Goal: Information Seeking & Learning: Understand process/instructions

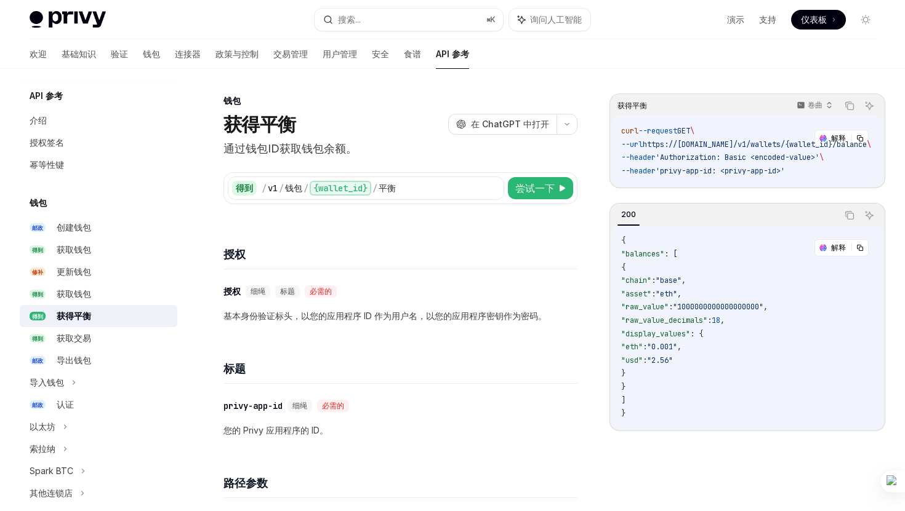
scroll to position [678, 0]
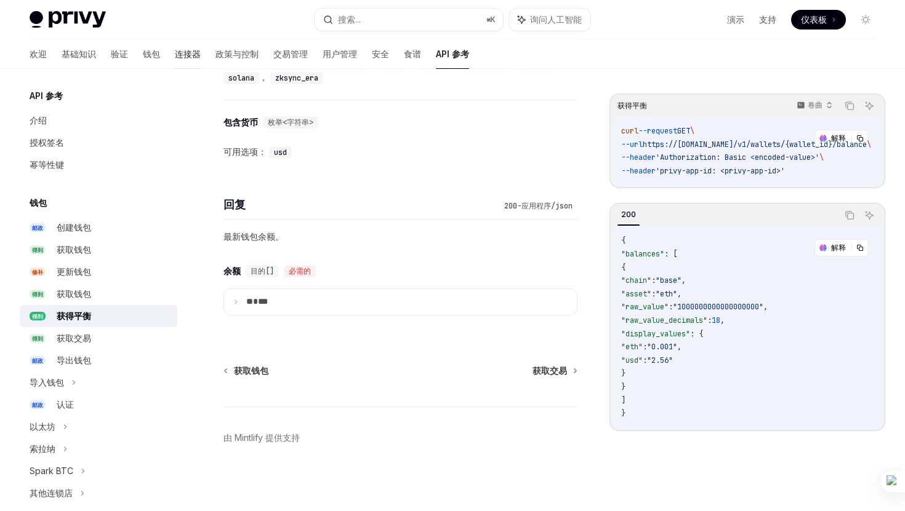
click at [175, 57] on font "连接器" at bounding box center [188, 54] width 26 height 10
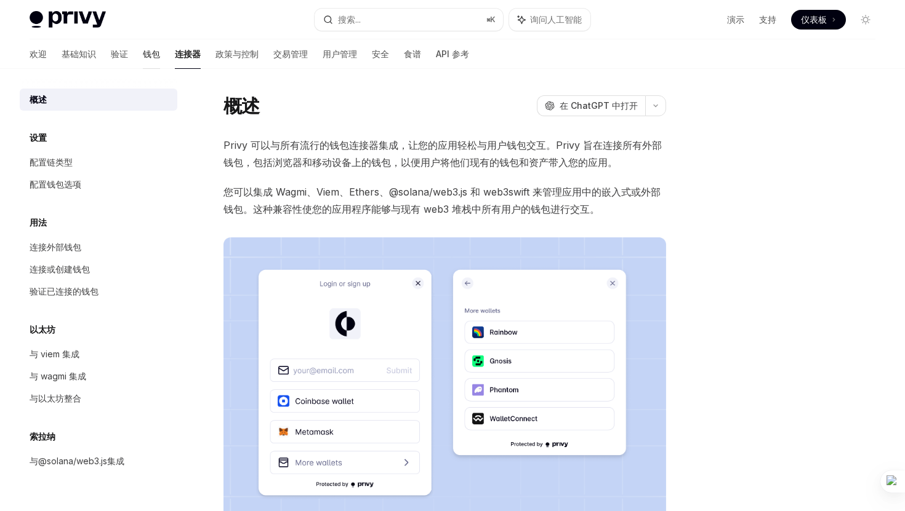
click at [143, 56] on font "钱包" at bounding box center [151, 54] width 17 height 10
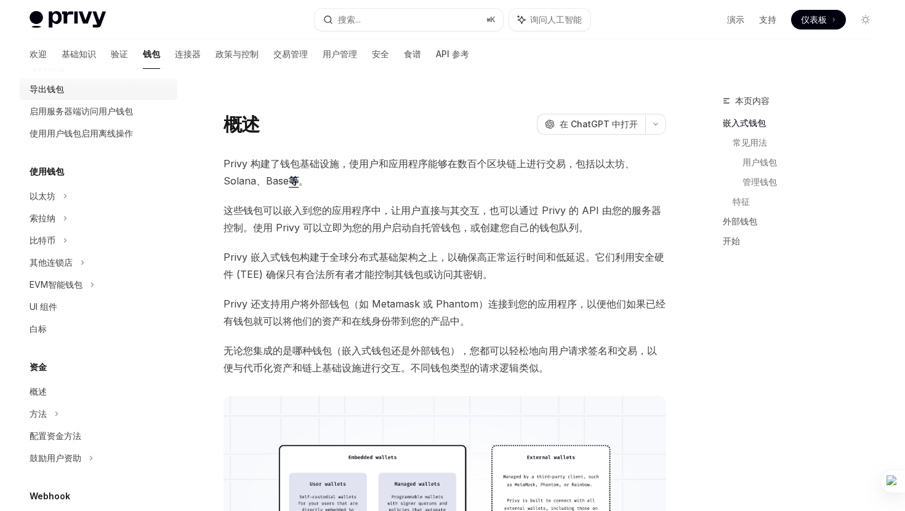
scroll to position [194, 0]
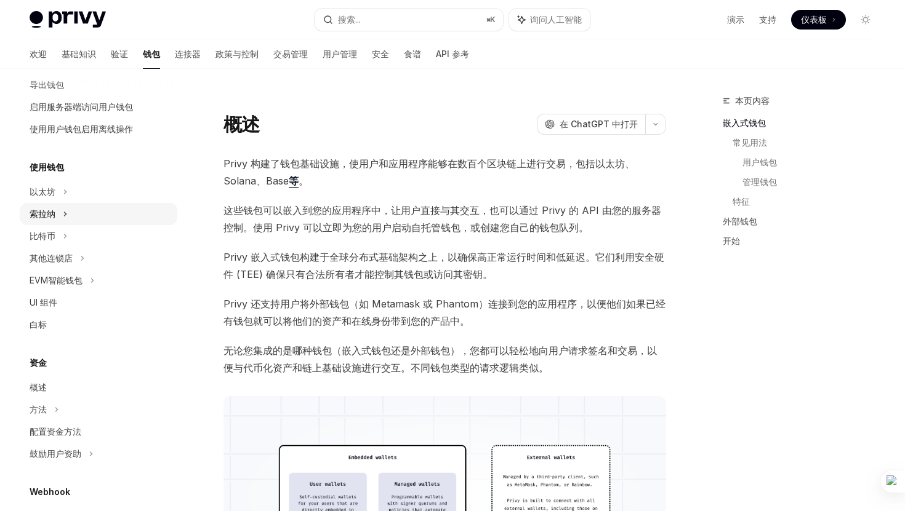
click at [80, 26] on icon at bounding box center [82, 18] width 5 height 15
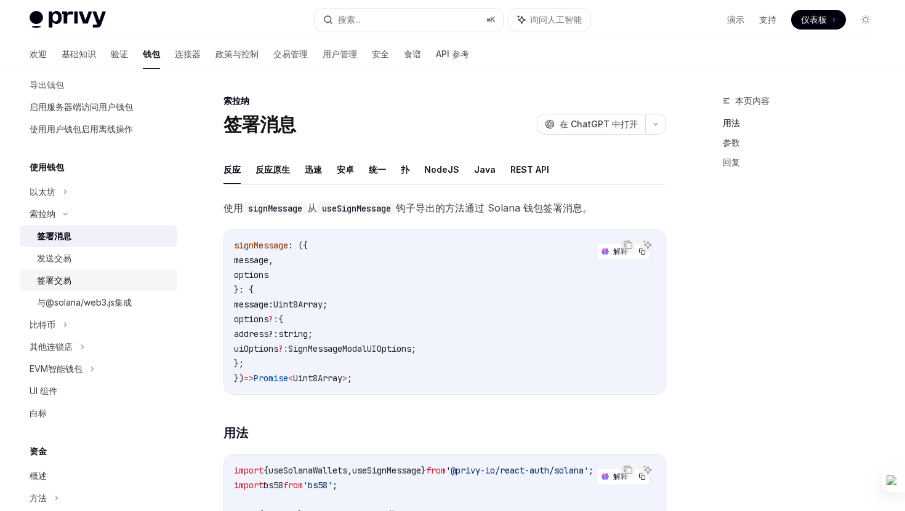
click at [76, 284] on div "签署交易" at bounding box center [103, 280] width 133 height 15
type textarea "*"
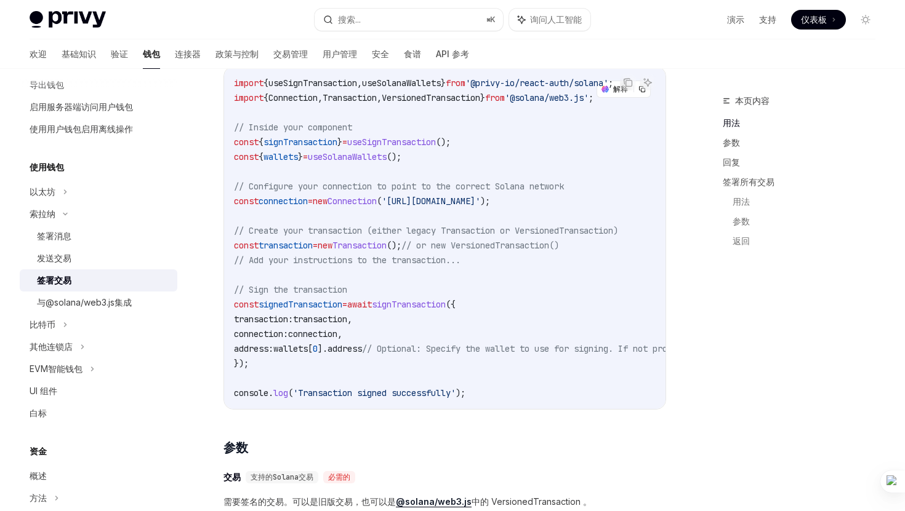
scroll to position [394, 0]
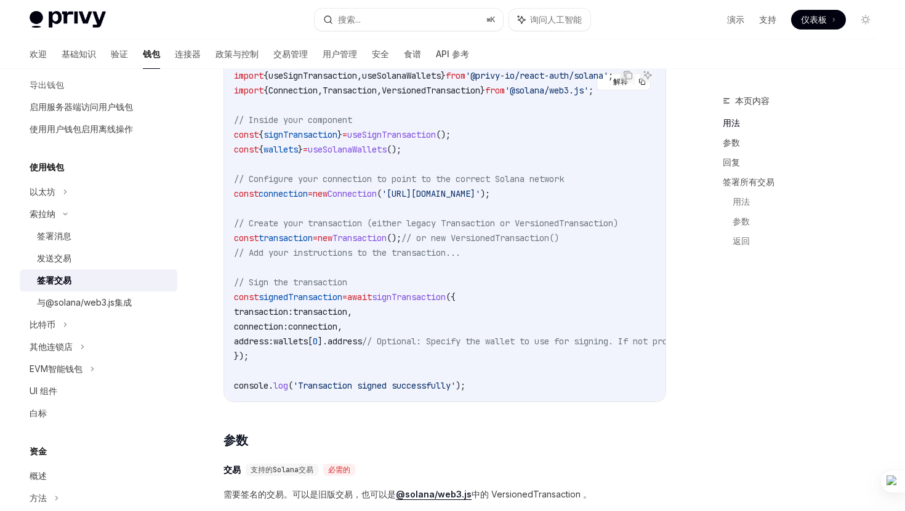
click at [297, 153] on span "wallets" at bounding box center [280, 149] width 34 height 11
click at [374, 212] on code "import { useSignTransaction , useSolanaWallets } from '@privy-io/react-auth/sol…" at bounding box center [556, 230] width 645 height 325
click at [297, 151] on span "wallets" at bounding box center [280, 149] width 34 height 11
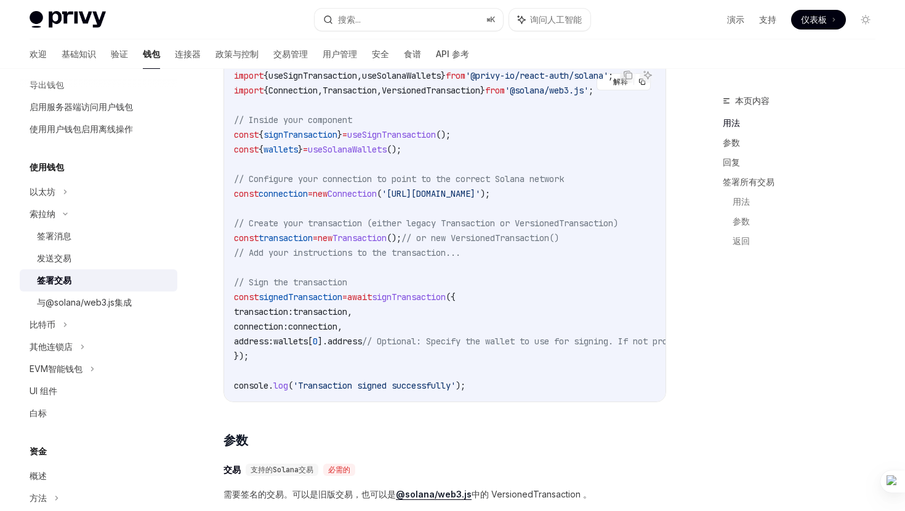
click at [419, 294] on span "signTransaction" at bounding box center [409, 297] width 74 height 11
